Goal: Find specific page/section: Find specific page/section

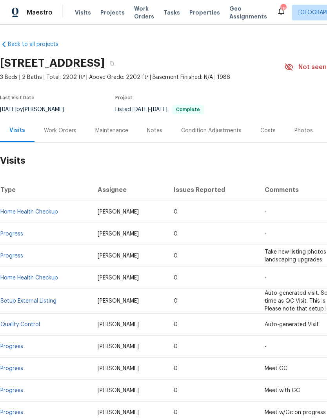
scroll to position [0, 0]
click at [134, 15] on span "Work Orders" at bounding box center [144, 13] width 20 height 16
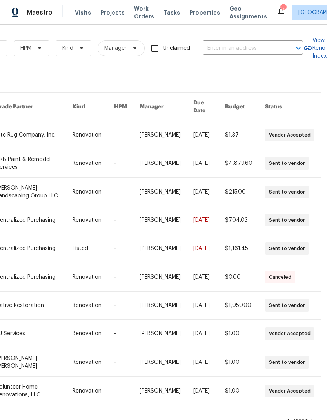
scroll to position [0, 129]
click at [236, 44] on input "text" at bounding box center [242, 48] width 78 height 12
type input "478"
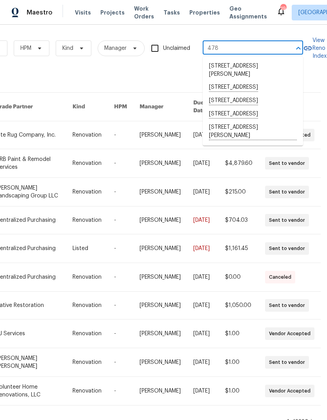
click at [218, 121] on li "[STREET_ADDRESS]" at bounding box center [253, 113] width 100 height 13
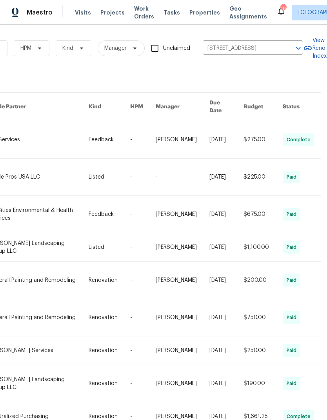
click at [22, 169] on link at bounding box center [39, 176] width 100 height 37
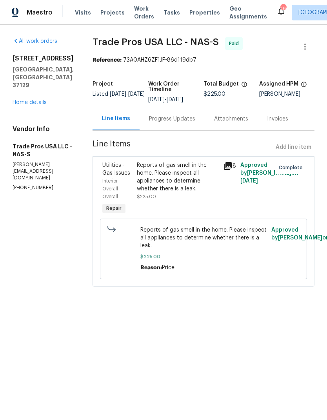
click at [27, 100] on link "Home details" at bounding box center [30, 102] width 34 height 5
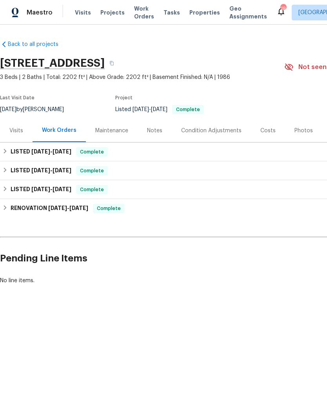
click at [260, 127] on div "Costs" at bounding box center [267, 131] width 15 height 8
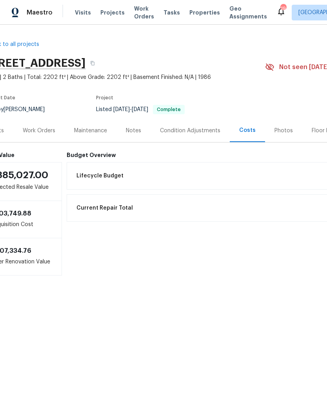
scroll to position [0, 20]
